Goal: Download file/media

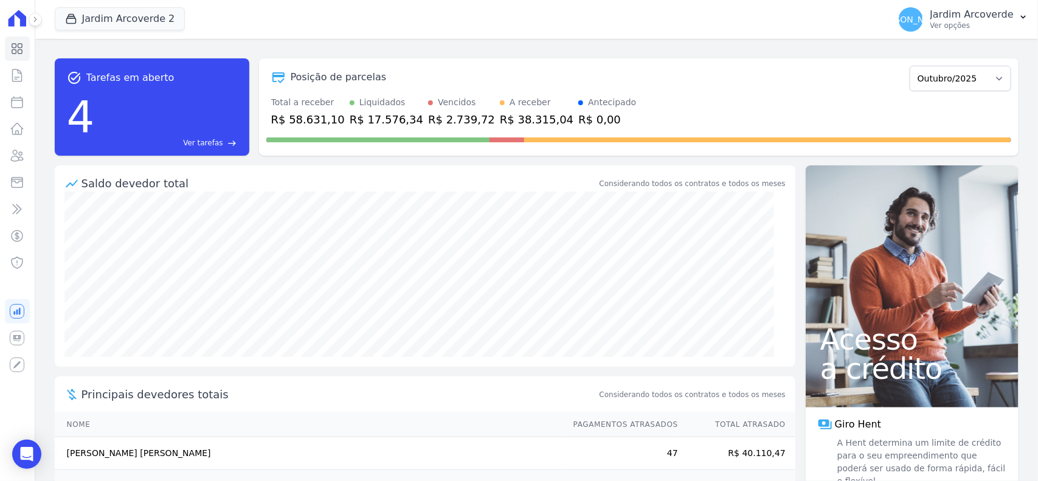
click at [159, 10] on button "Jardim Arcoverde 2" at bounding box center [120, 18] width 131 height 23
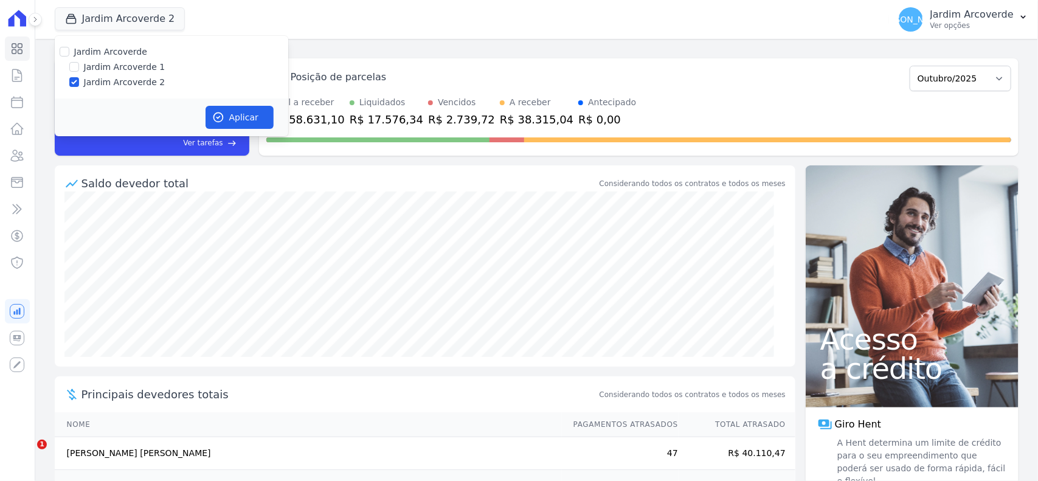
click at [131, 58] on div "Jardim Arcoverde" at bounding box center [110, 52] width 73 height 13
click at [143, 69] on label "Jardim Arcoverde 1" at bounding box center [124, 67] width 81 height 13
click at [79, 69] on input "Jardim Arcoverde 1" at bounding box center [74, 67] width 10 height 10
checkbox input "true"
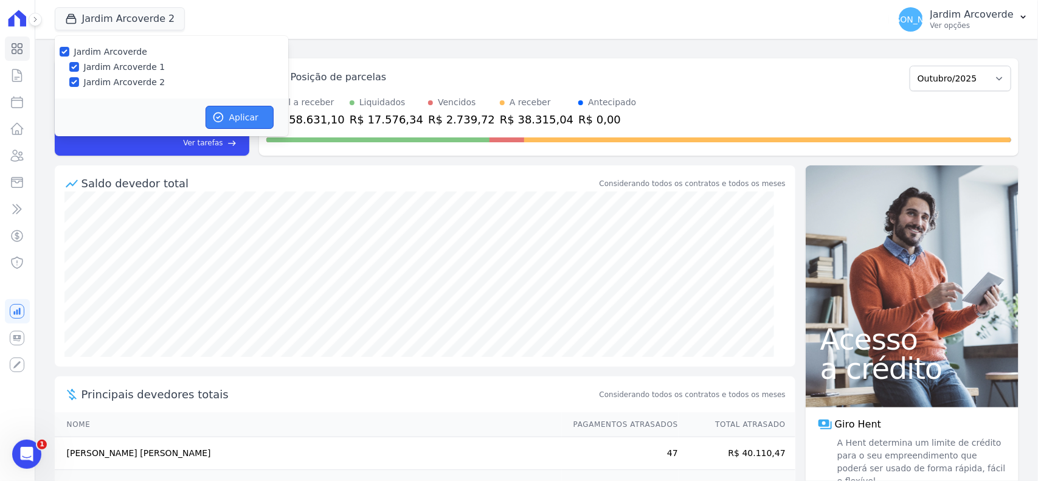
click at [260, 109] on button "Aplicar" at bounding box center [240, 117] width 68 height 23
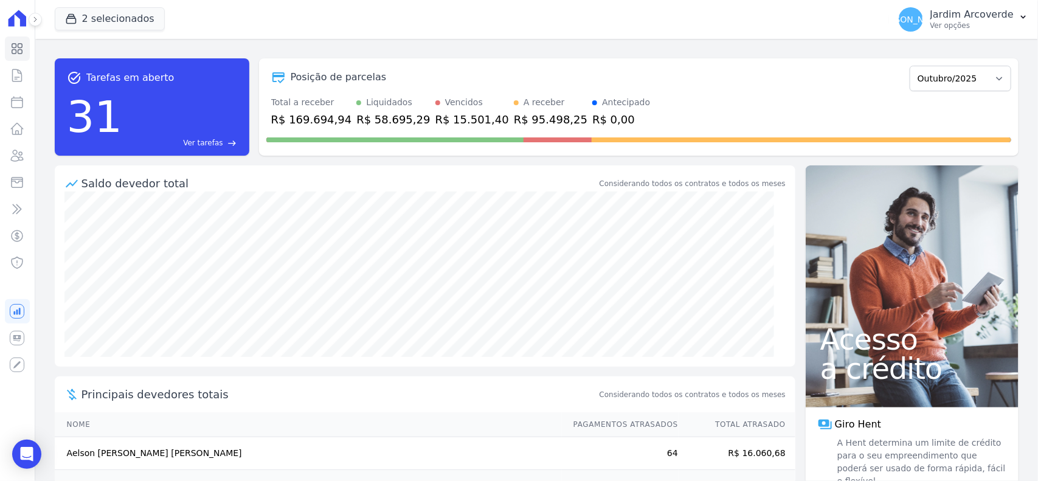
click at [1011, 21] on p "Ver opções" at bounding box center [971, 26] width 83 height 10
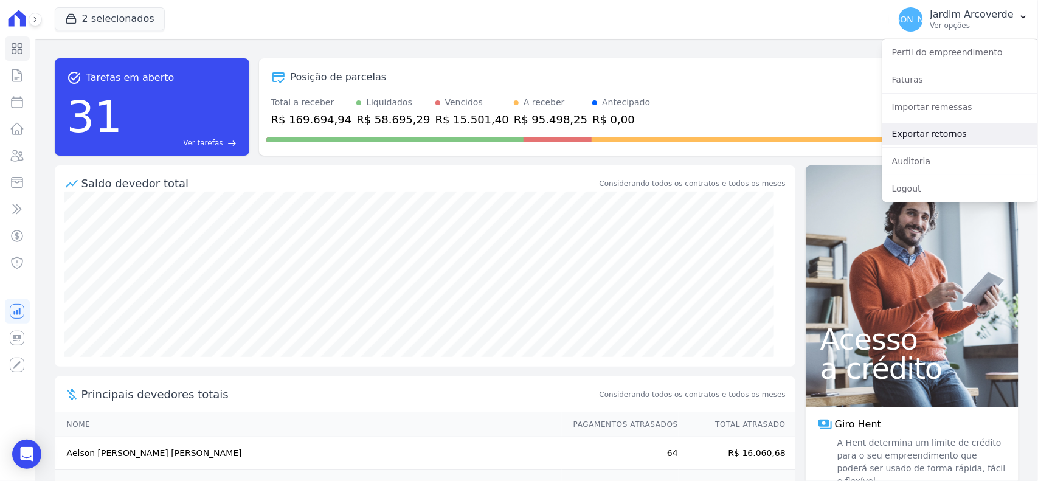
click at [1006, 128] on link "Exportar retornos" at bounding box center [960, 134] width 156 height 22
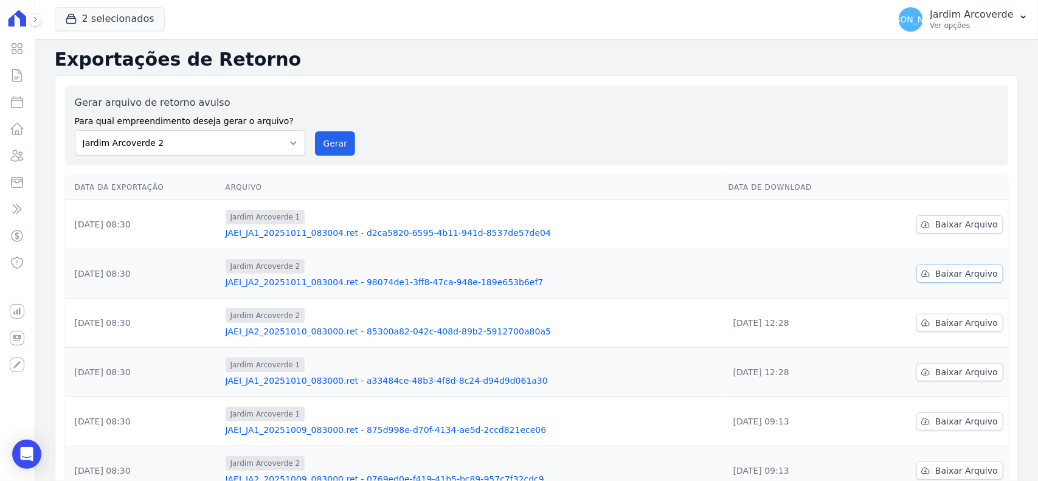
click at [955, 275] on span "Baixar Arquivo" at bounding box center [966, 274] width 63 height 12
click at [959, 225] on span "Baixar Arquivo" at bounding box center [966, 224] width 63 height 12
